Goal: Information Seeking & Learning: Learn about a topic

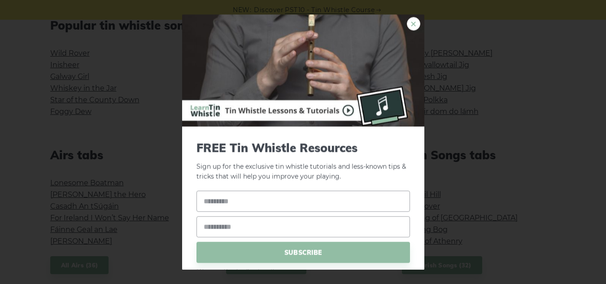
click at [407, 25] on link "×" at bounding box center [413, 23] width 13 height 13
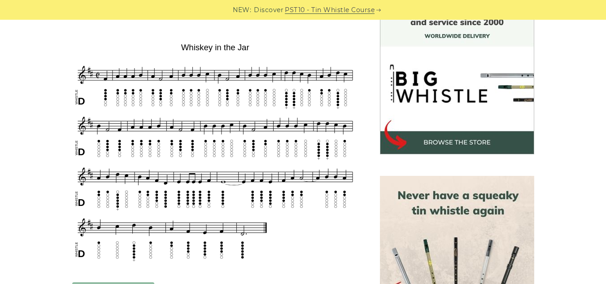
scroll to position [259, 0]
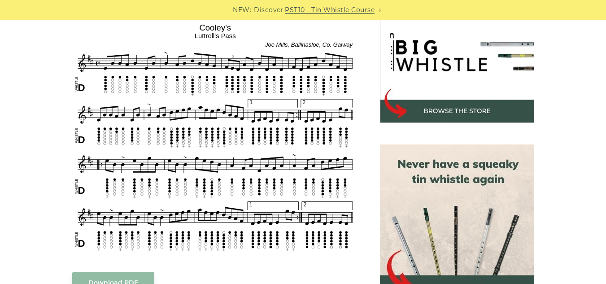
scroll to position [289, 0]
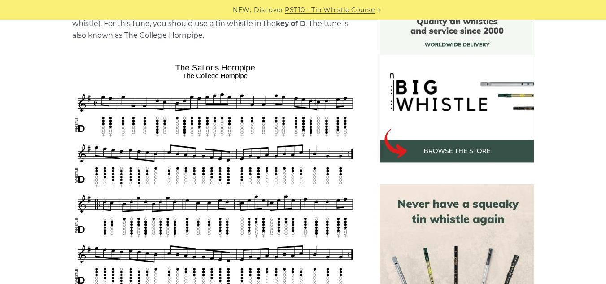
scroll to position [252, 0]
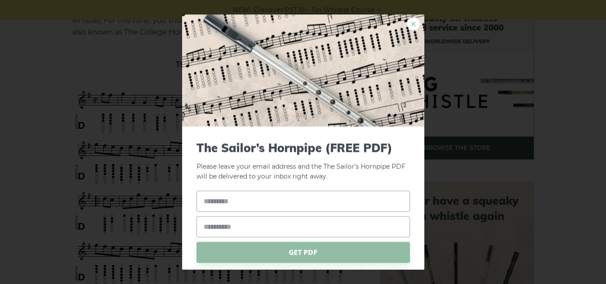
click at [407, 26] on link "×" at bounding box center [413, 23] width 13 height 13
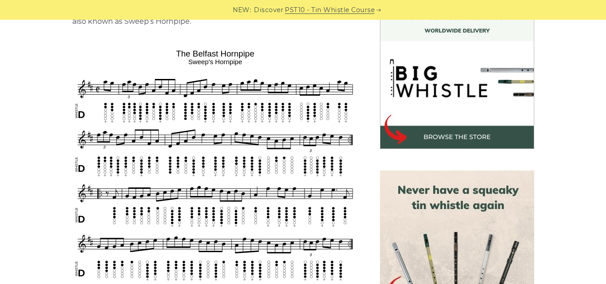
scroll to position [263, 0]
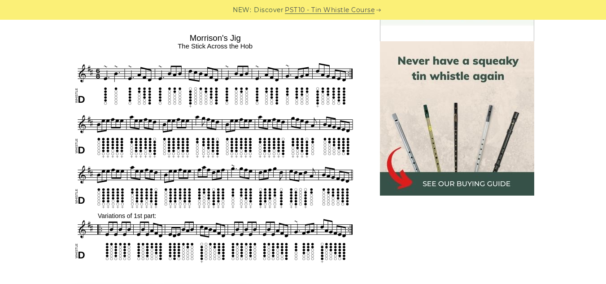
scroll to position [422, 0]
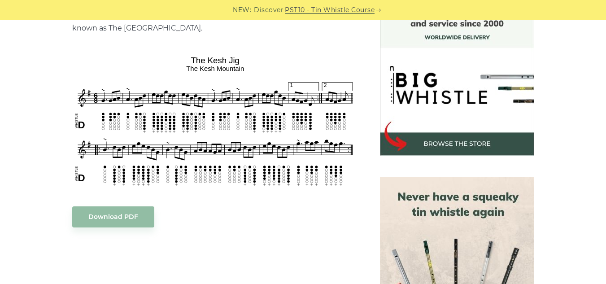
scroll to position [256, 0]
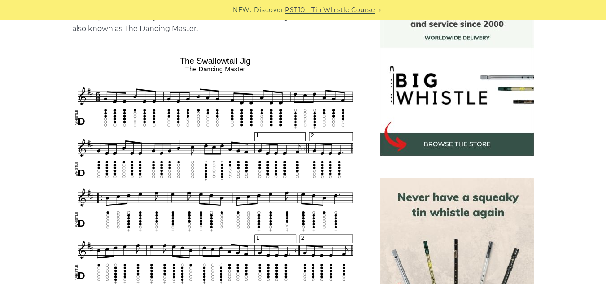
scroll to position [256, 0]
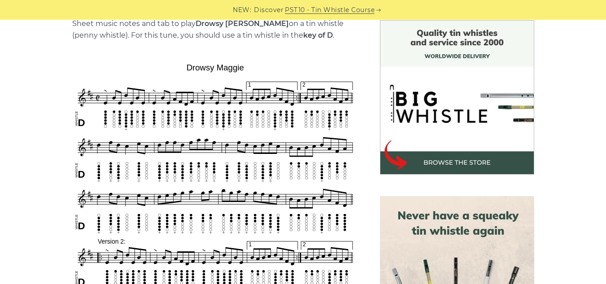
scroll to position [247, 0]
